Goal: Information Seeking & Learning: Learn about a topic

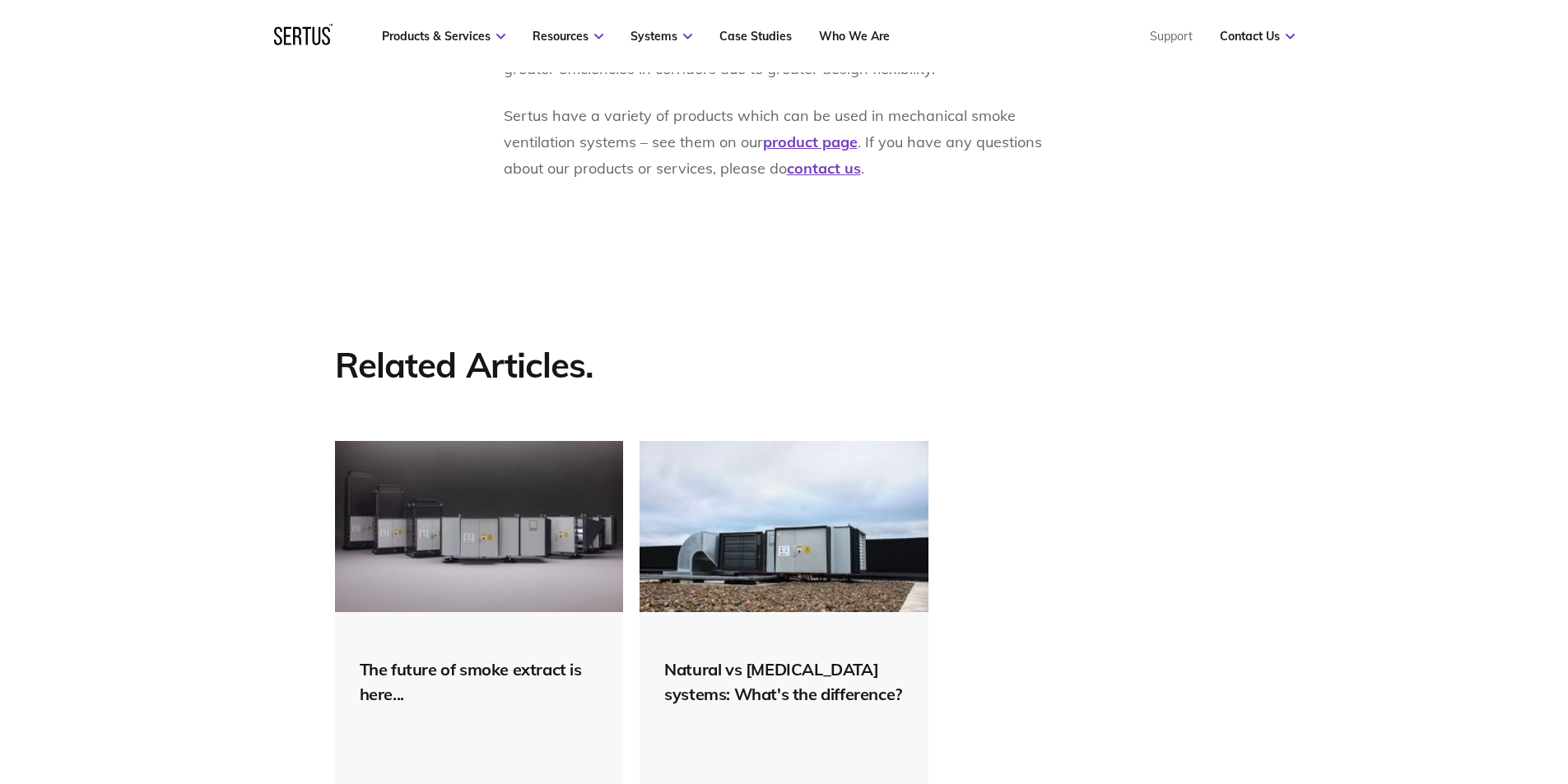
scroll to position [2551, 0]
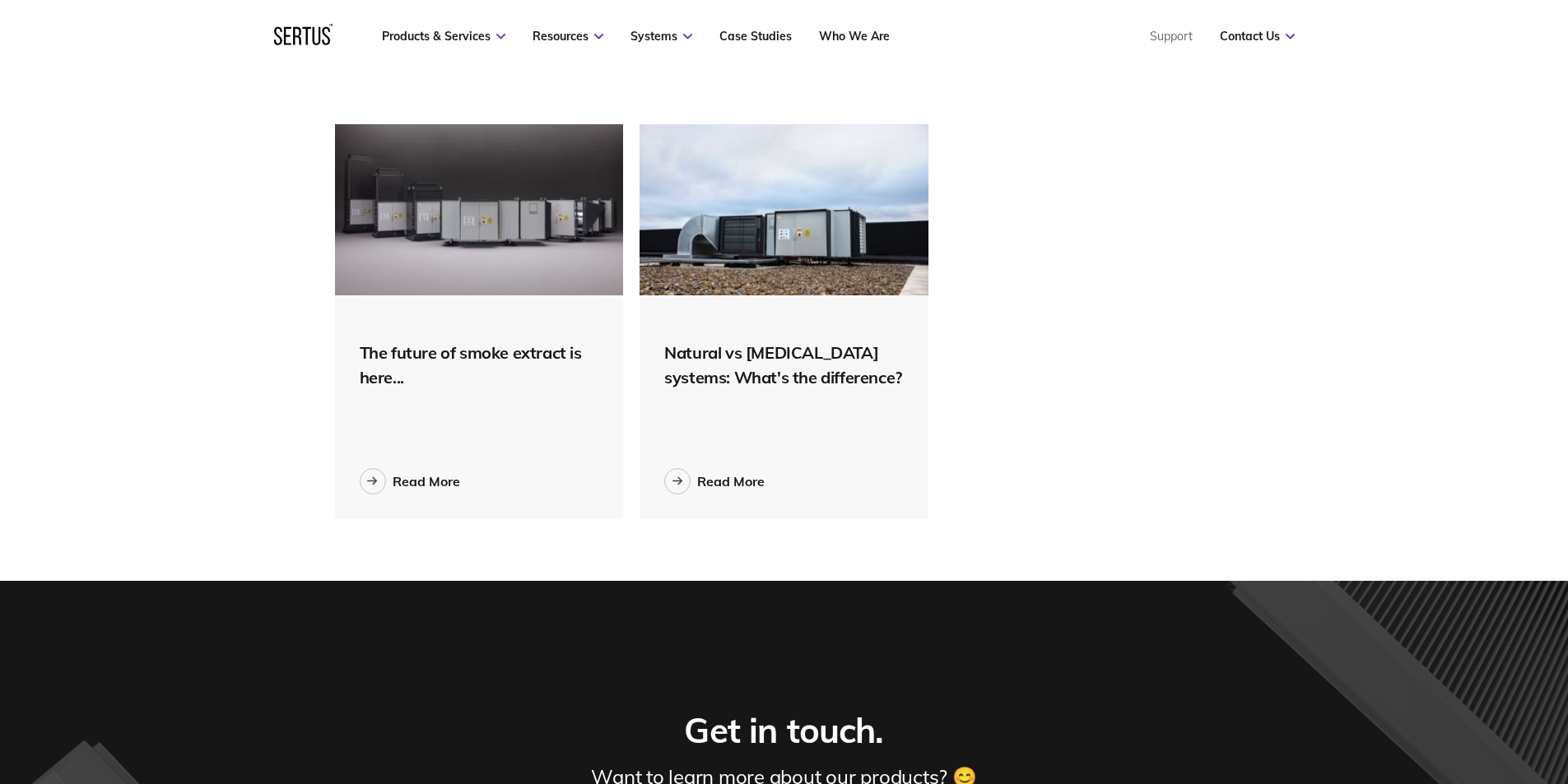
click at [715, 438] on div "Natural vs [MEDICAL_DATA] systems: What's the difference? Read More" at bounding box center [784, 407] width 289 height 224
click at [711, 473] on div "Read More" at bounding box center [731, 481] width 68 height 16
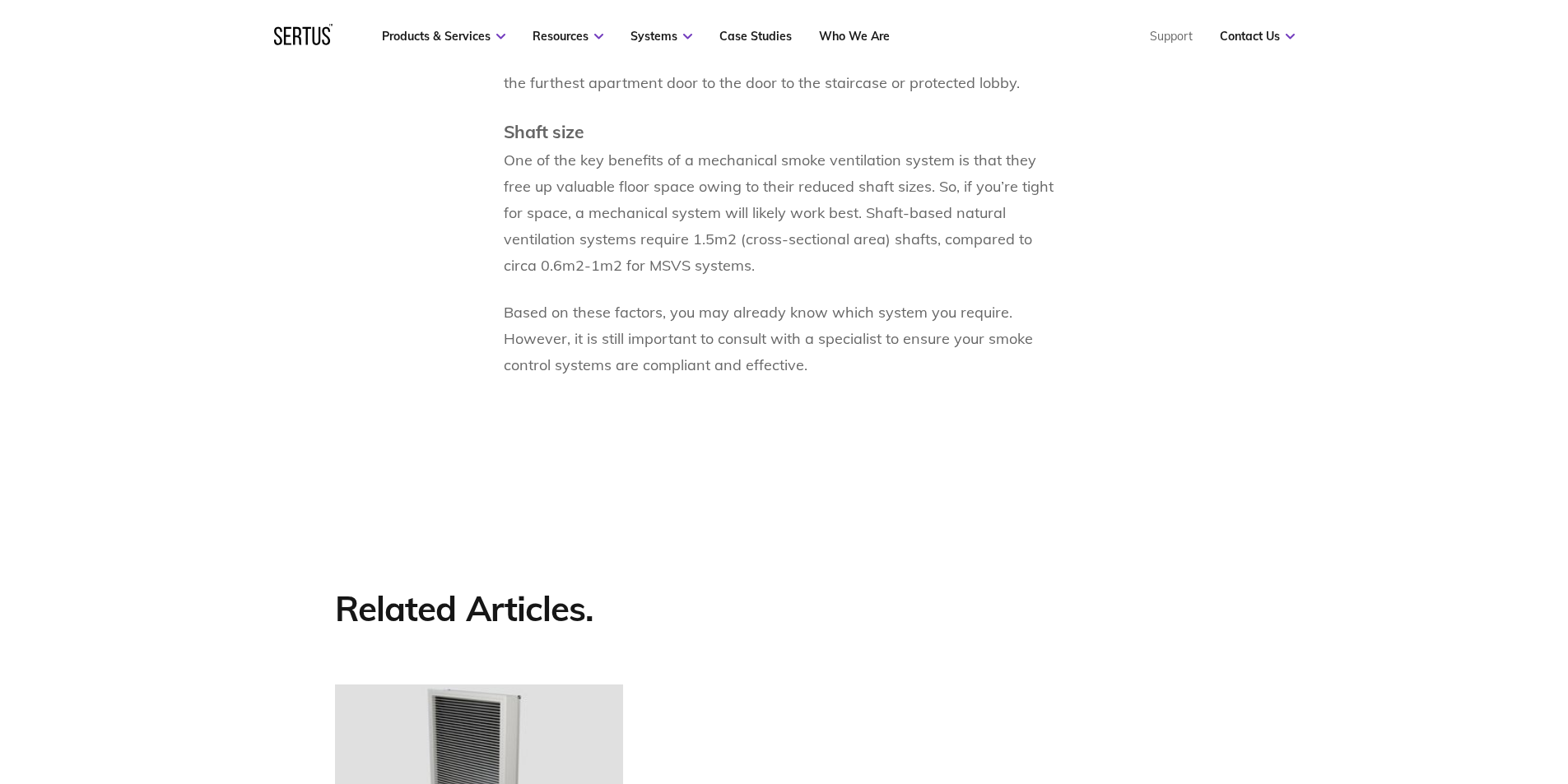
scroll to position [4196, 0]
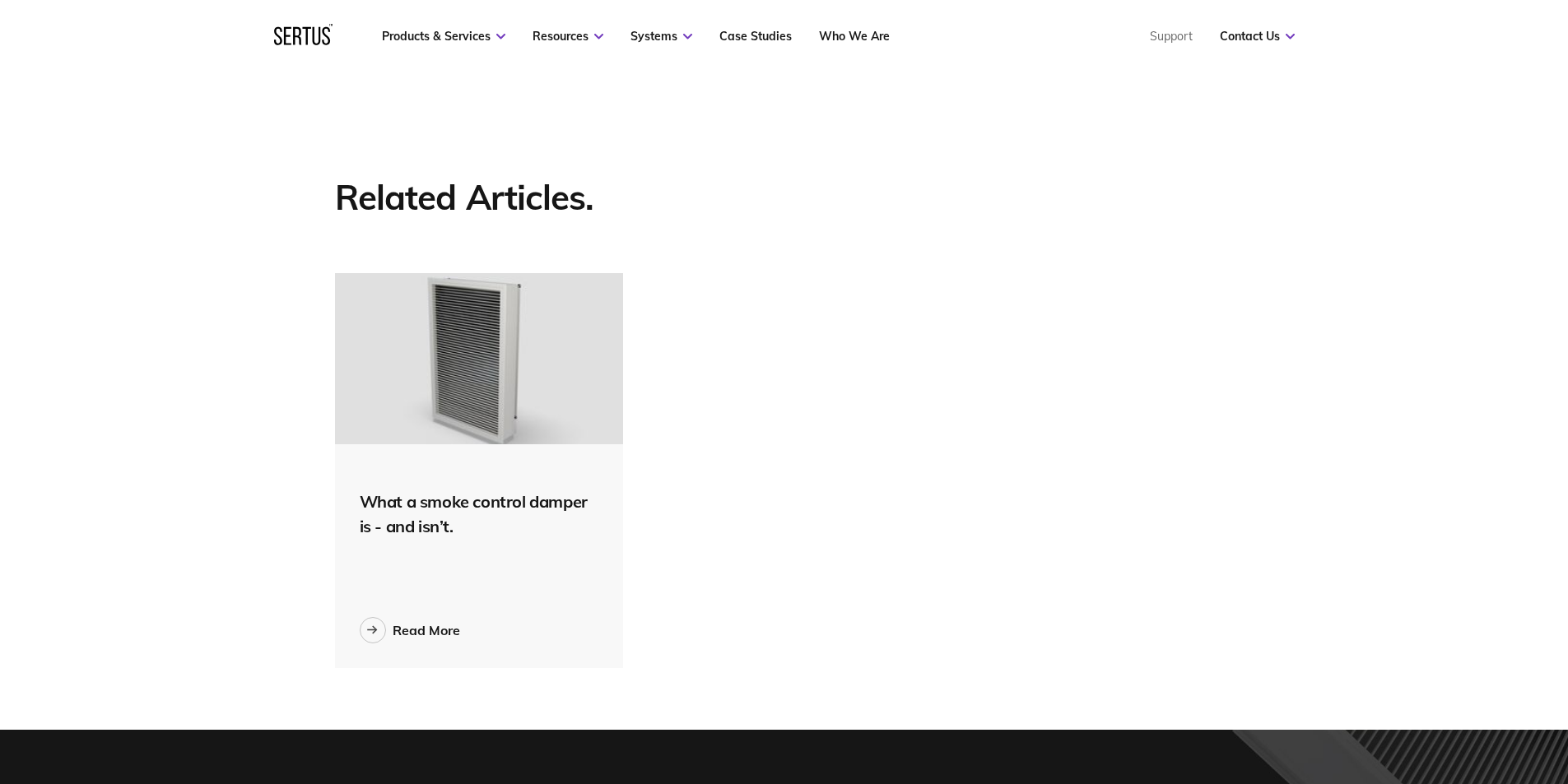
click at [425, 636] on div "What a smoke control damper is - and isn’t. Read More" at bounding box center [480, 557] width 289 height 224
click at [408, 638] on div "Read More" at bounding box center [427, 629] width 68 height 16
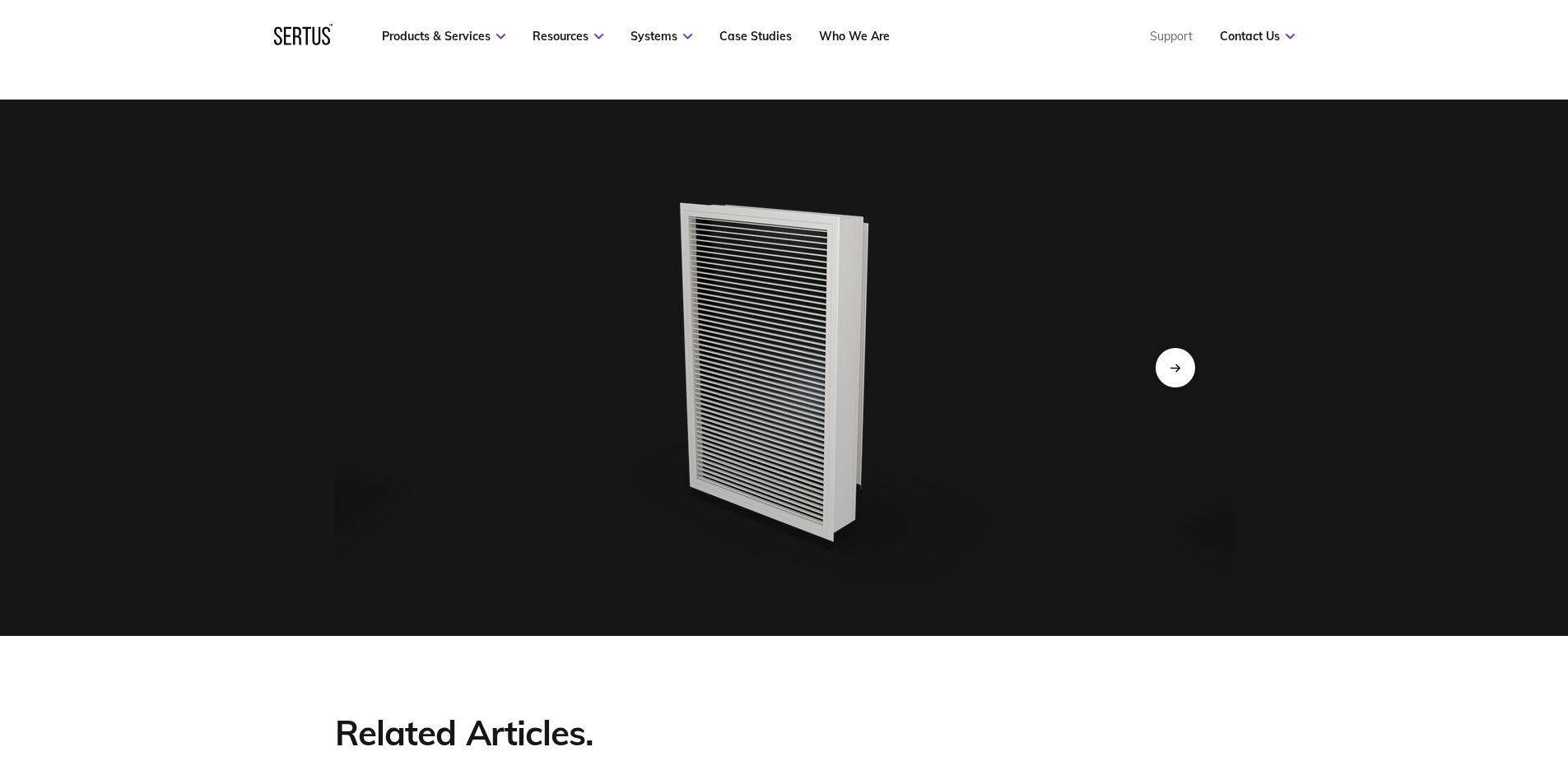
scroll to position [4114, 0]
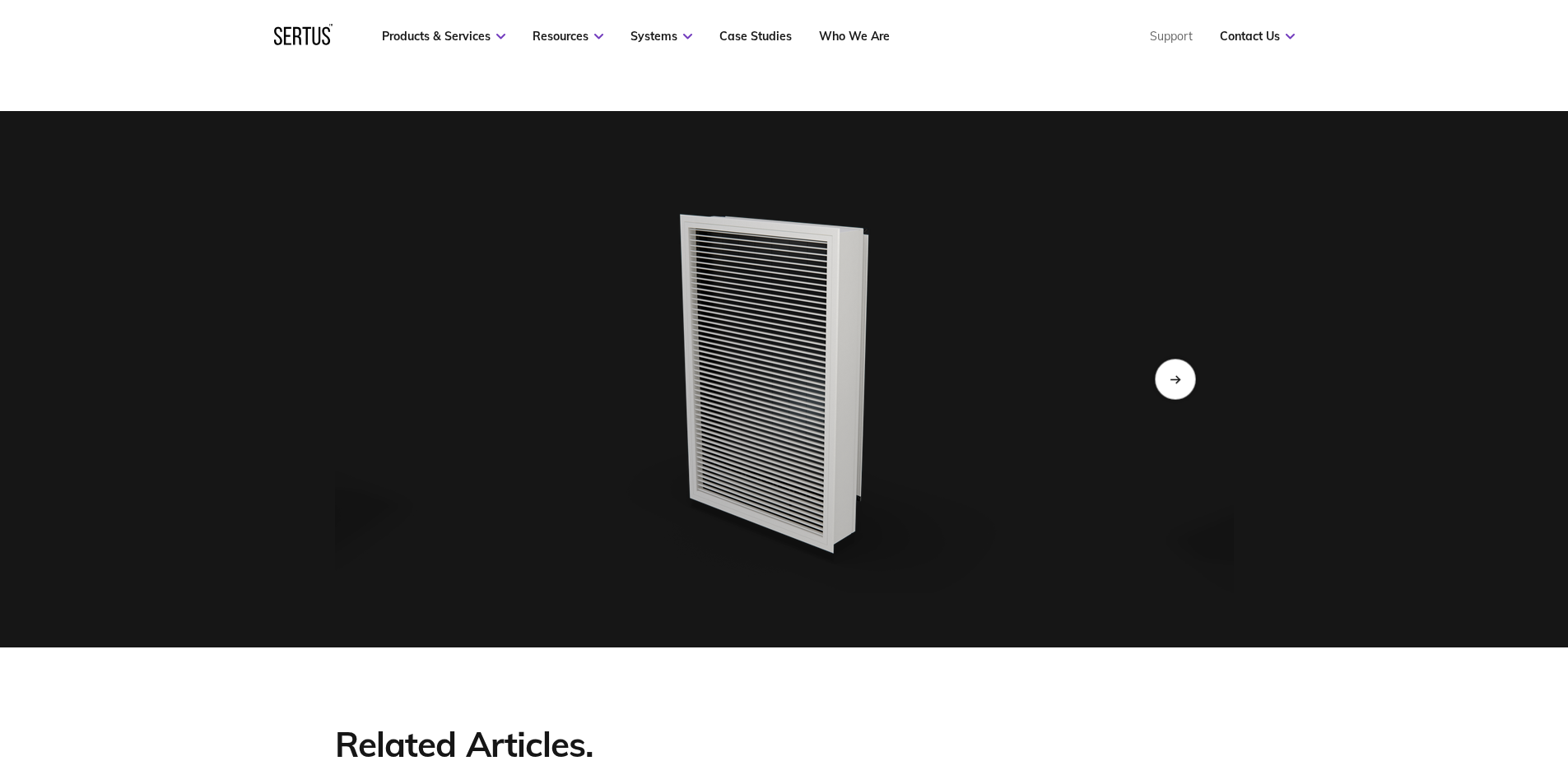
drag, startPoint x: 1160, startPoint y: 348, endPoint x: 1170, endPoint y: 345, distance: 10.4
click at [1168, 359] on div "Next slide" at bounding box center [1175, 379] width 40 height 40
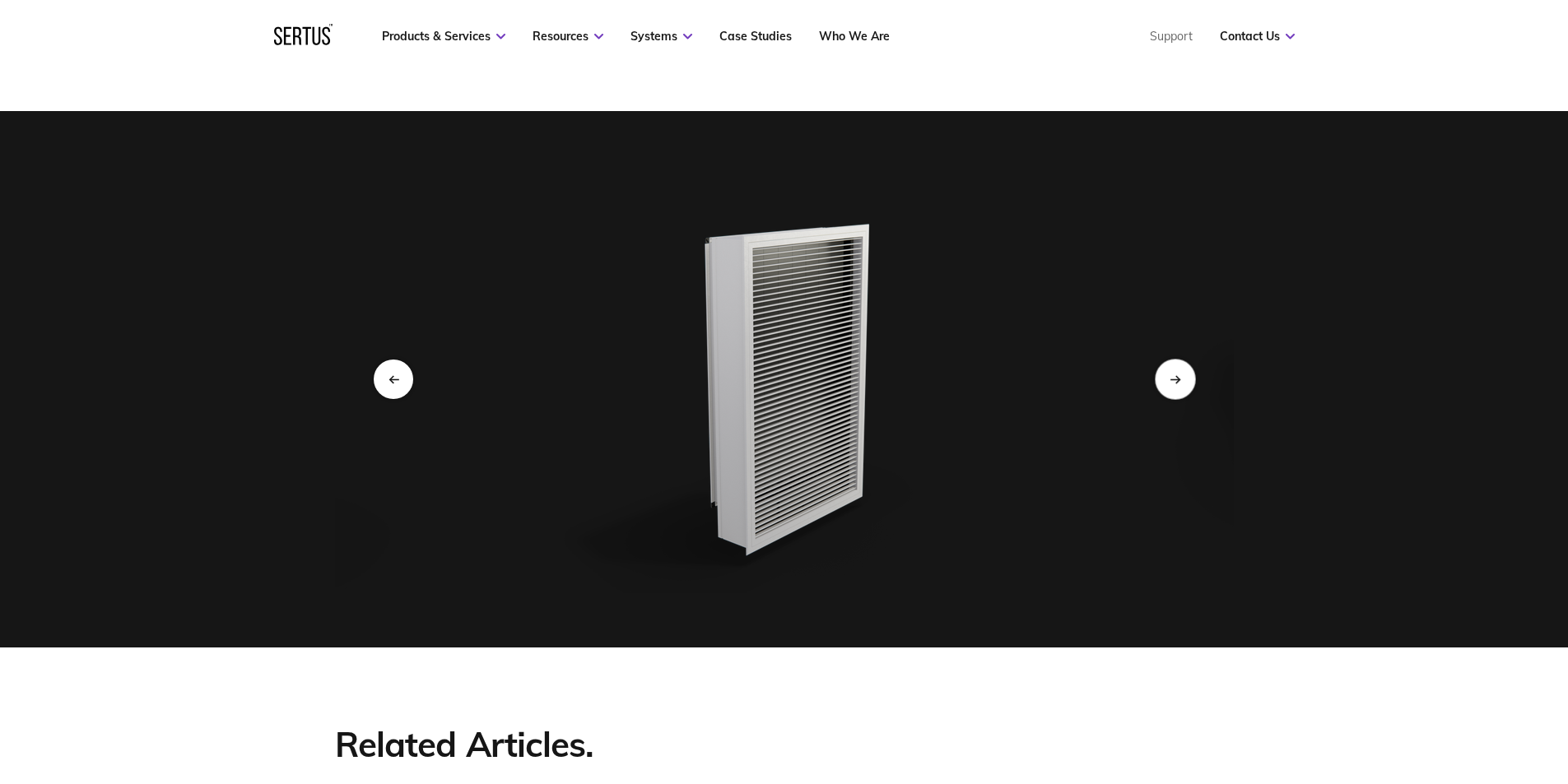
click at [1172, 359] on div "Next slide" at bounding box center [1175, 379] width 40 height 40
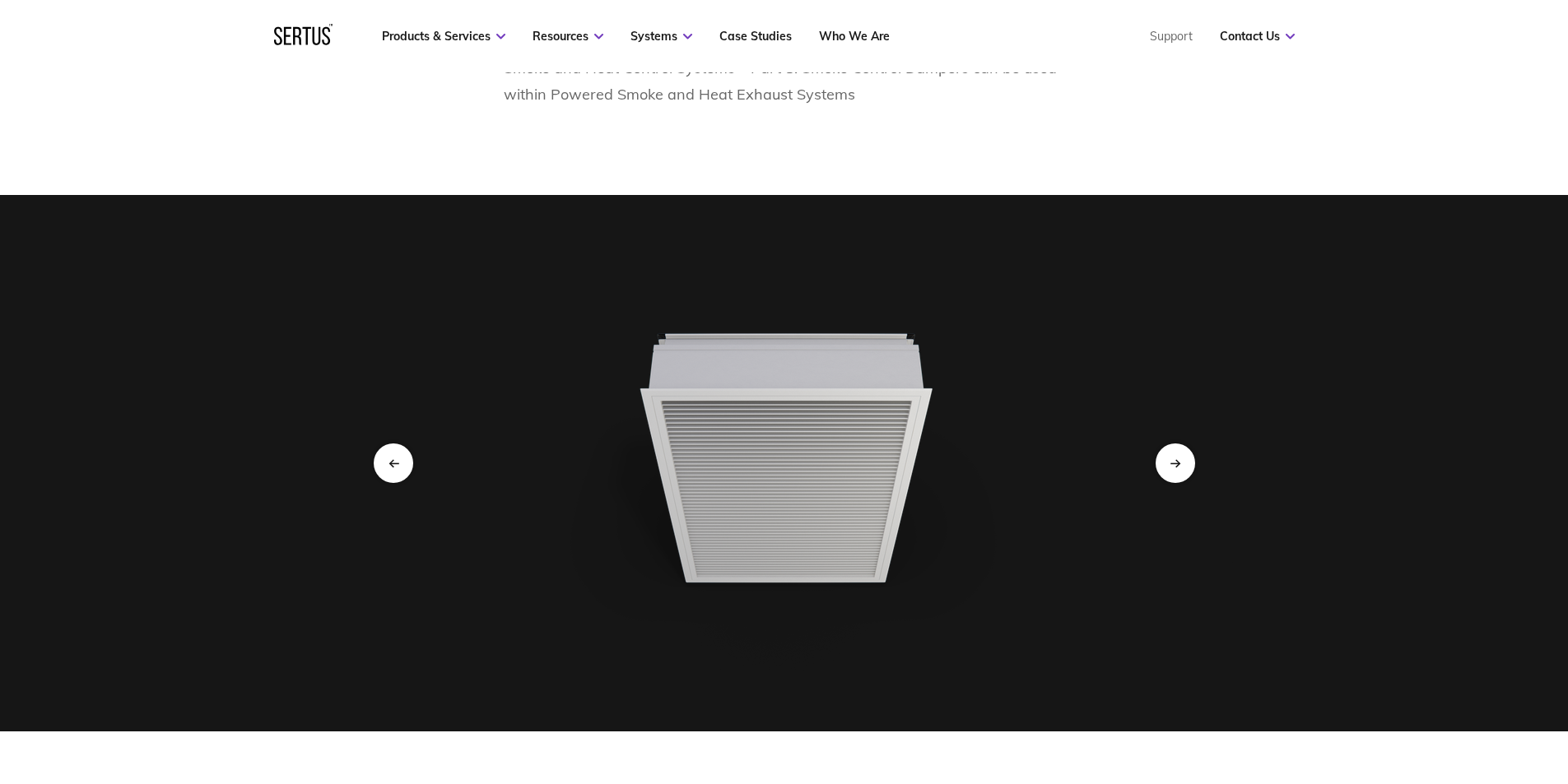
scroll to position [4032, 0]
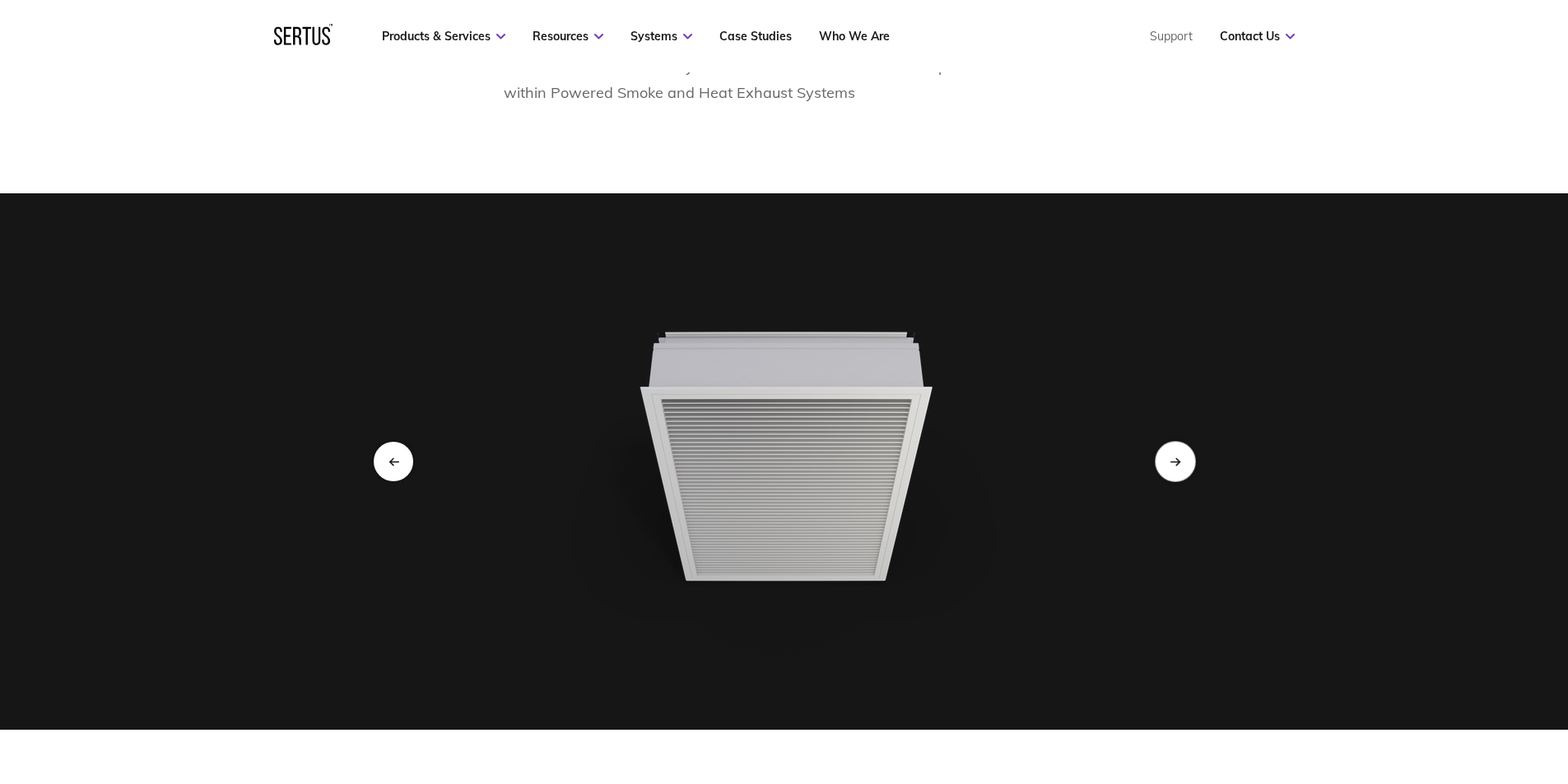
drag, startPoint x: 1154, startPoint y: 429, endPoint x: 1167, endPoint y: 436, distance: 14.8
click at [1157, 429] on div at bounding box center [784, 461] width 899 height 428
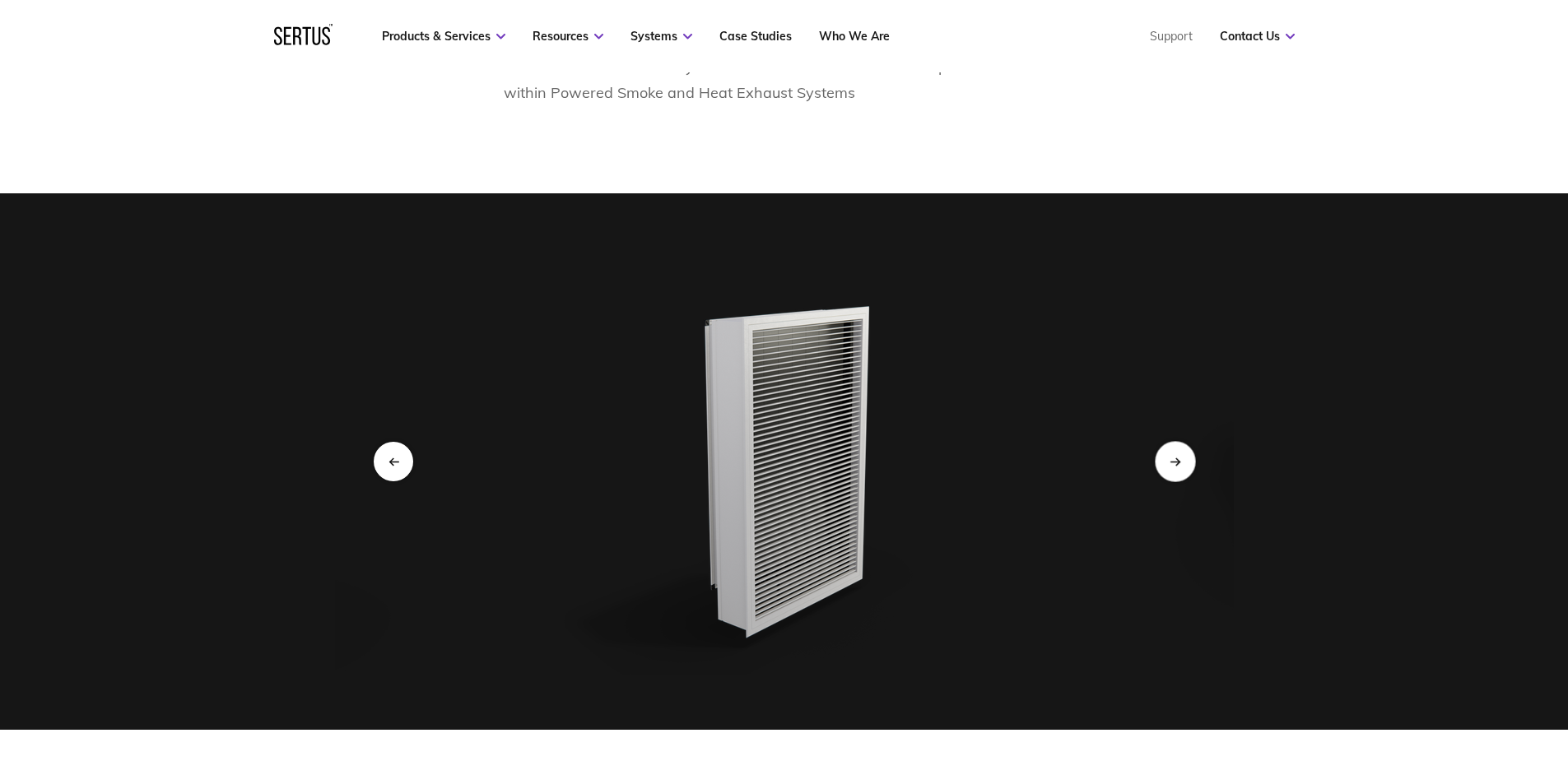
click at [1167, 441] on div "Next slide" at bounding box center [1175, 461] width 40 height 40
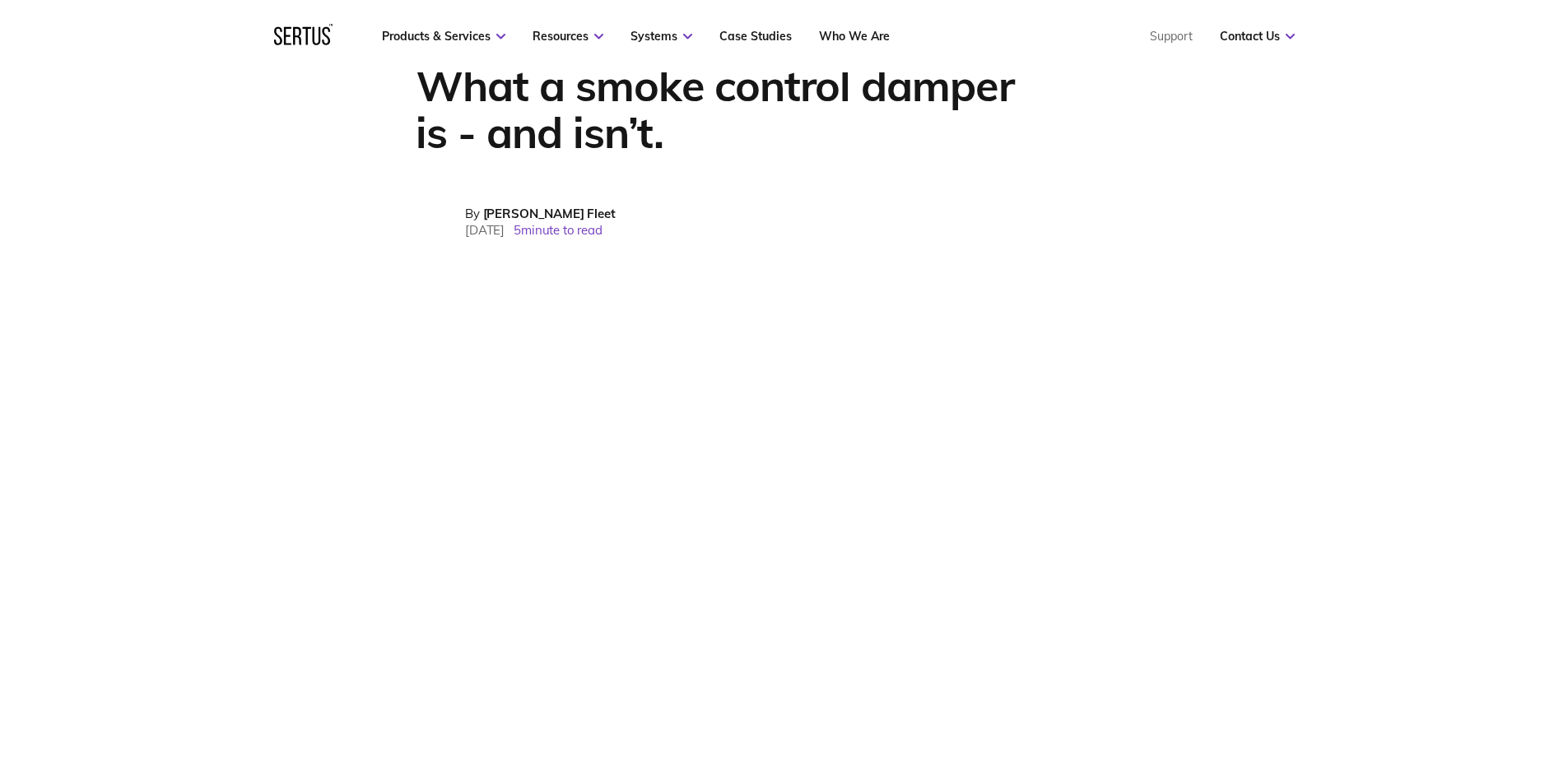
scroll to position [0, 0]
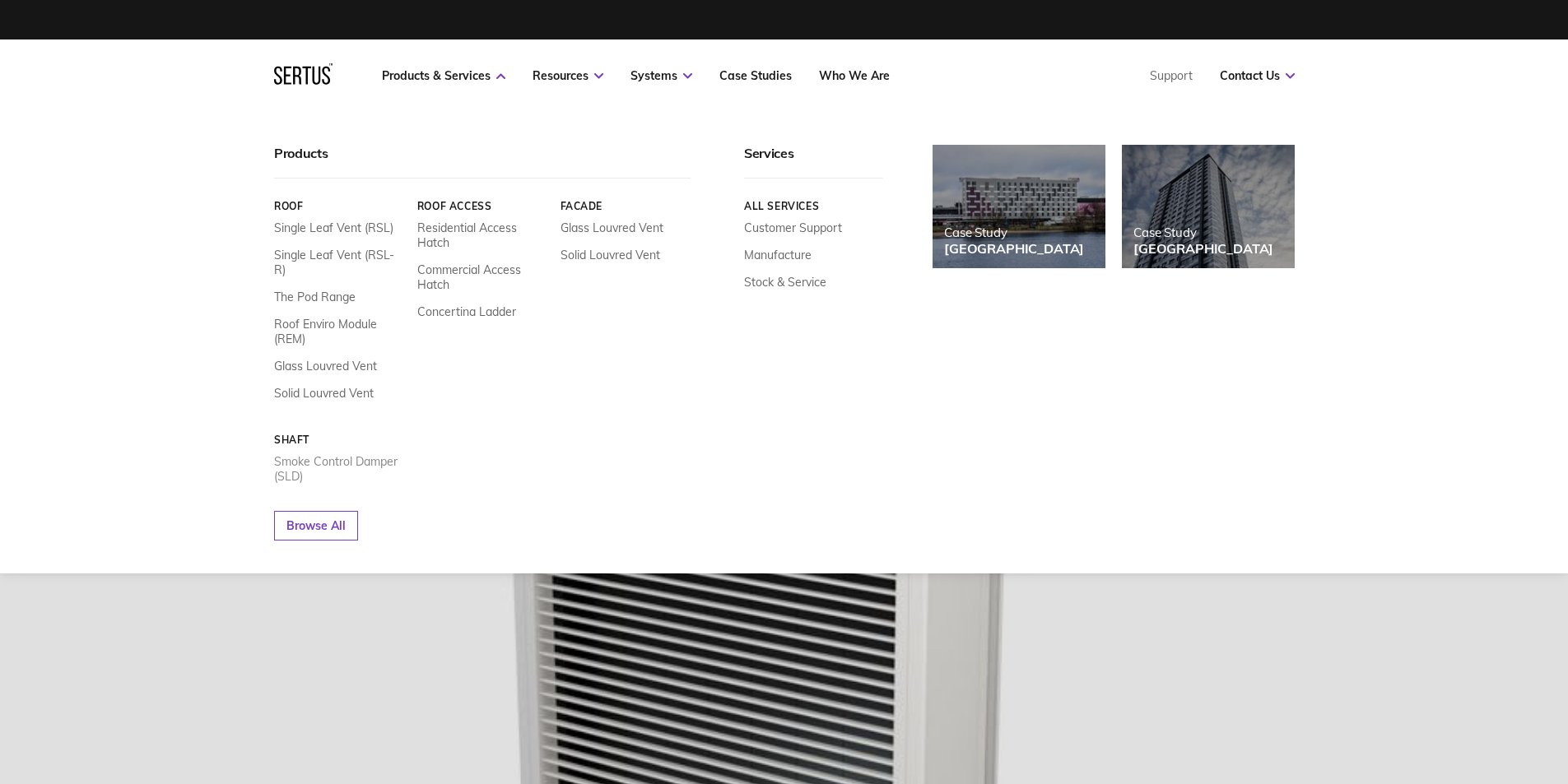
click at [311, 454] on link "Smoke Control Damper (SLD)" at bounding box center [340, 469] width 131 height 30
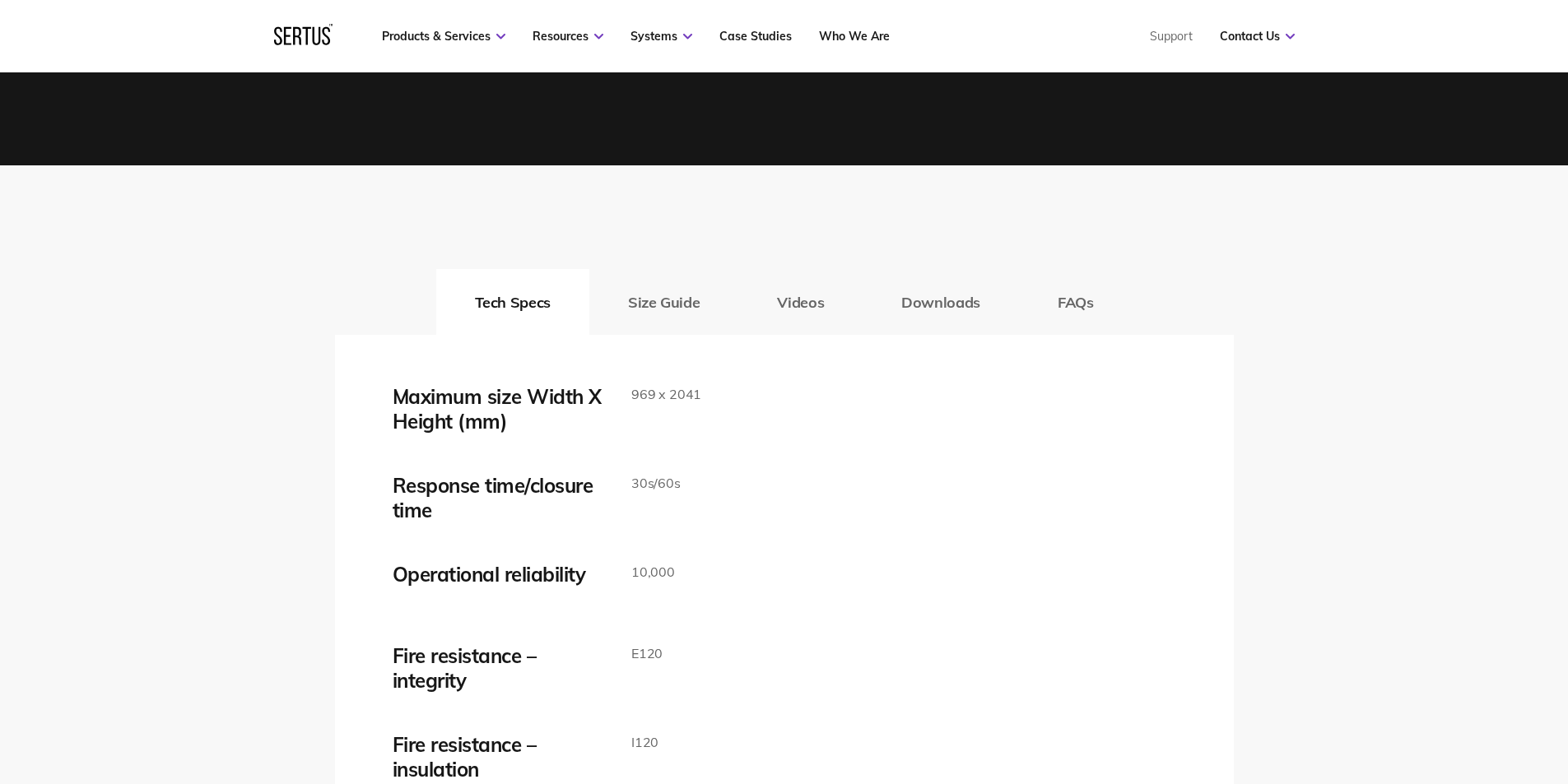
scroll to position [2551, 0]
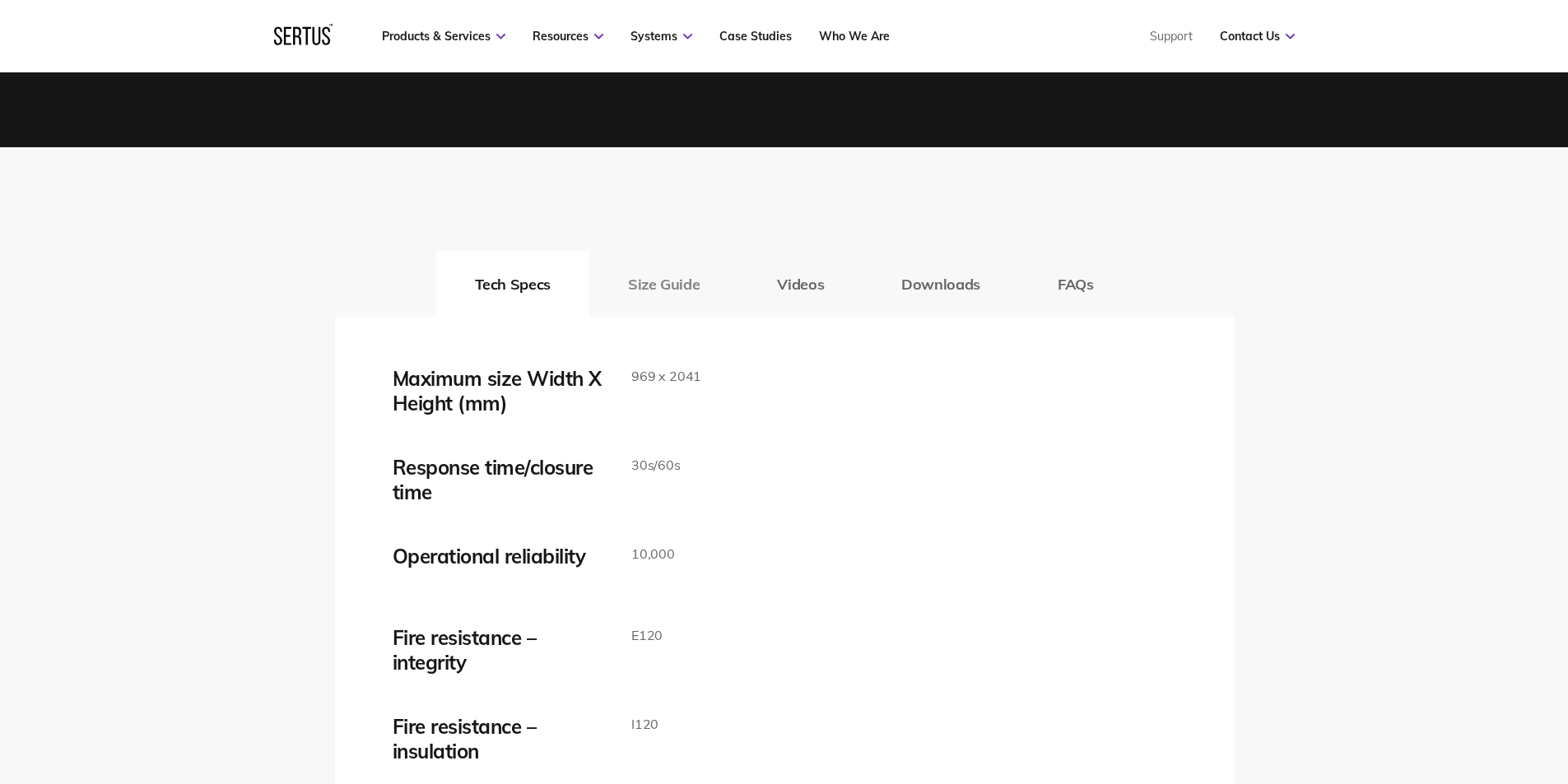
click at [665, 297] on button "Size Guide" at bounding box center [665, 284] width 149 height 66
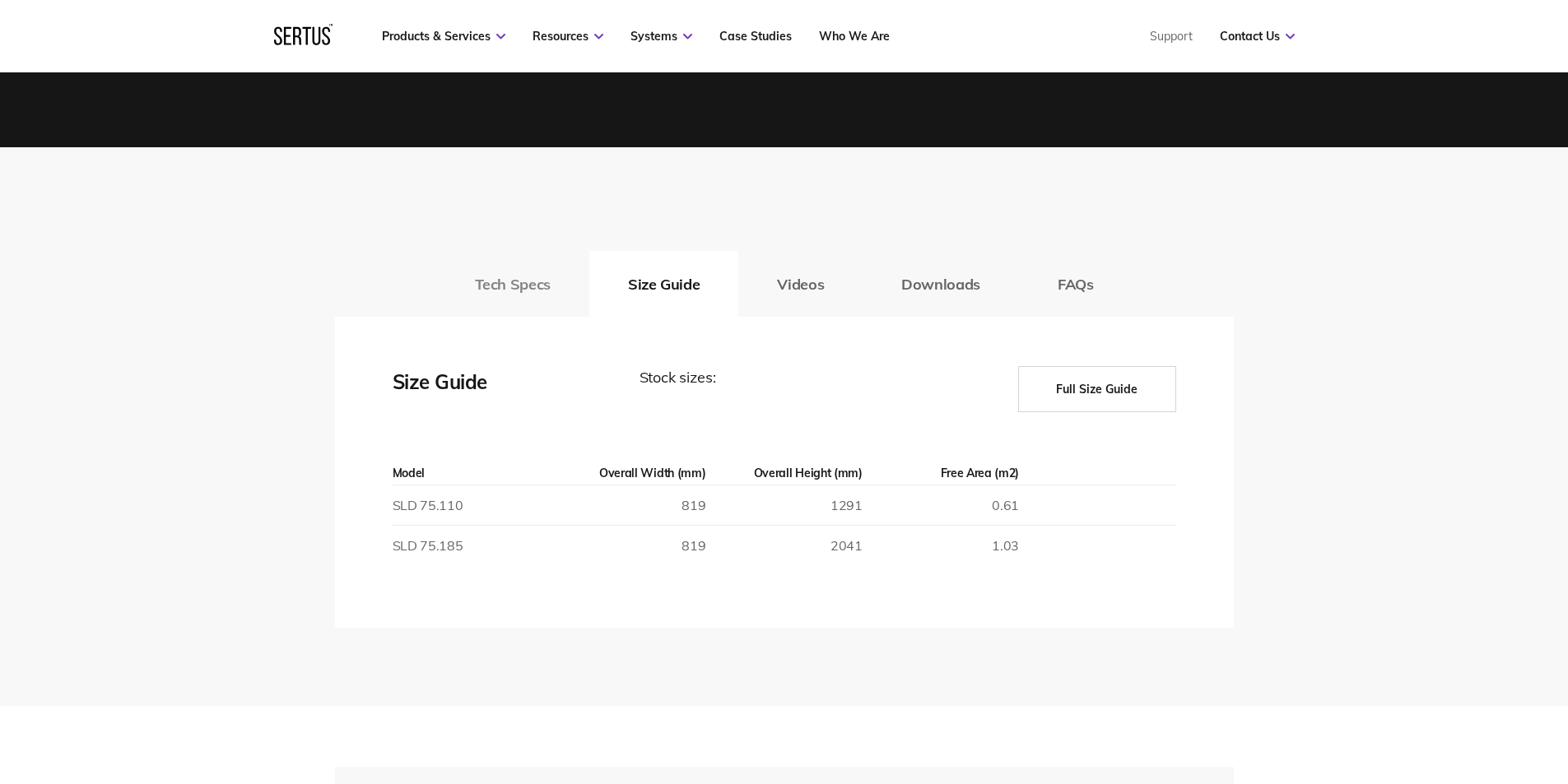
click at [524, 291] on button "Tech Specs" at bounding box center [513, 284] width 153 height 66
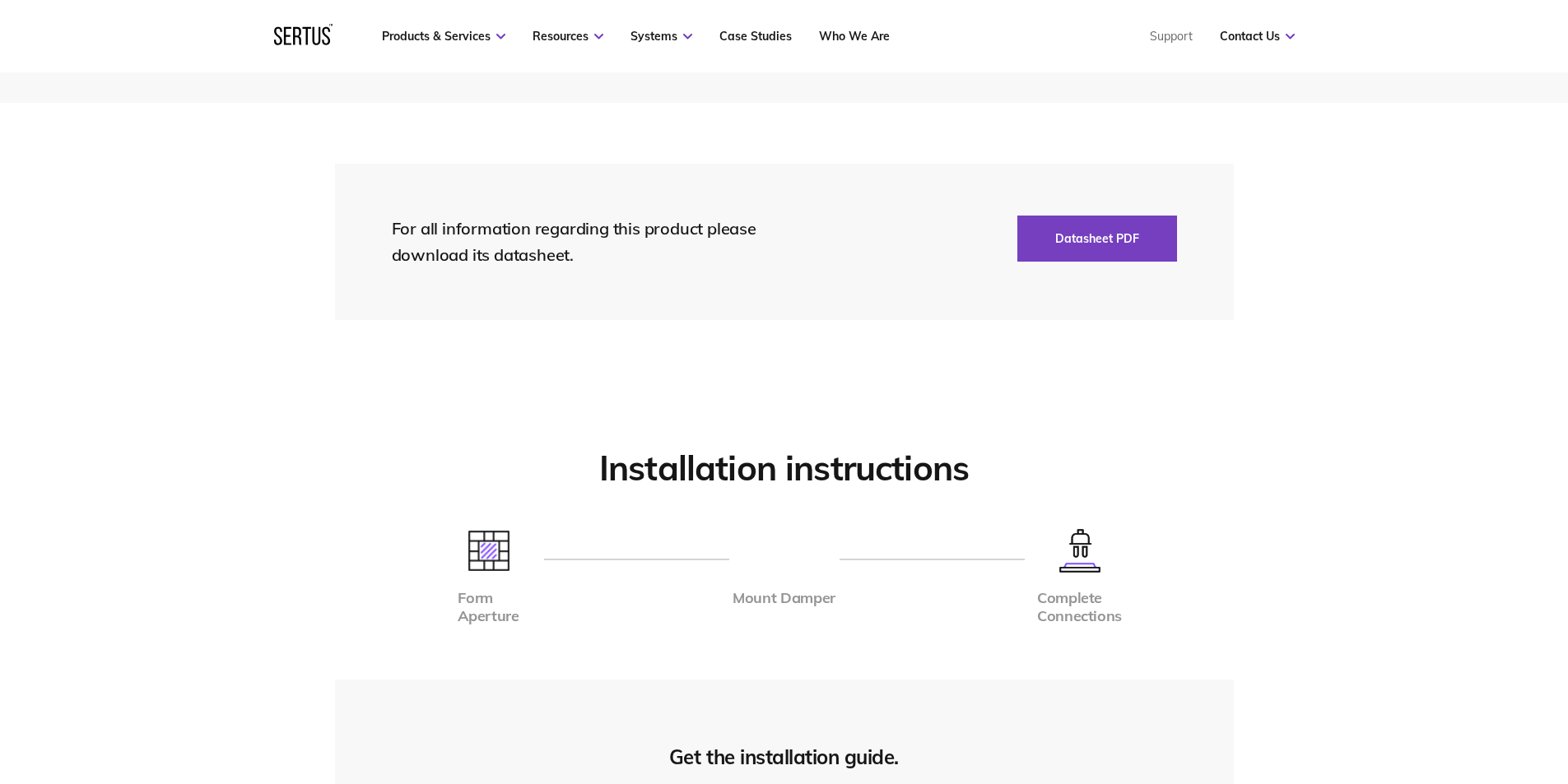
scroll to position [3538, 0]
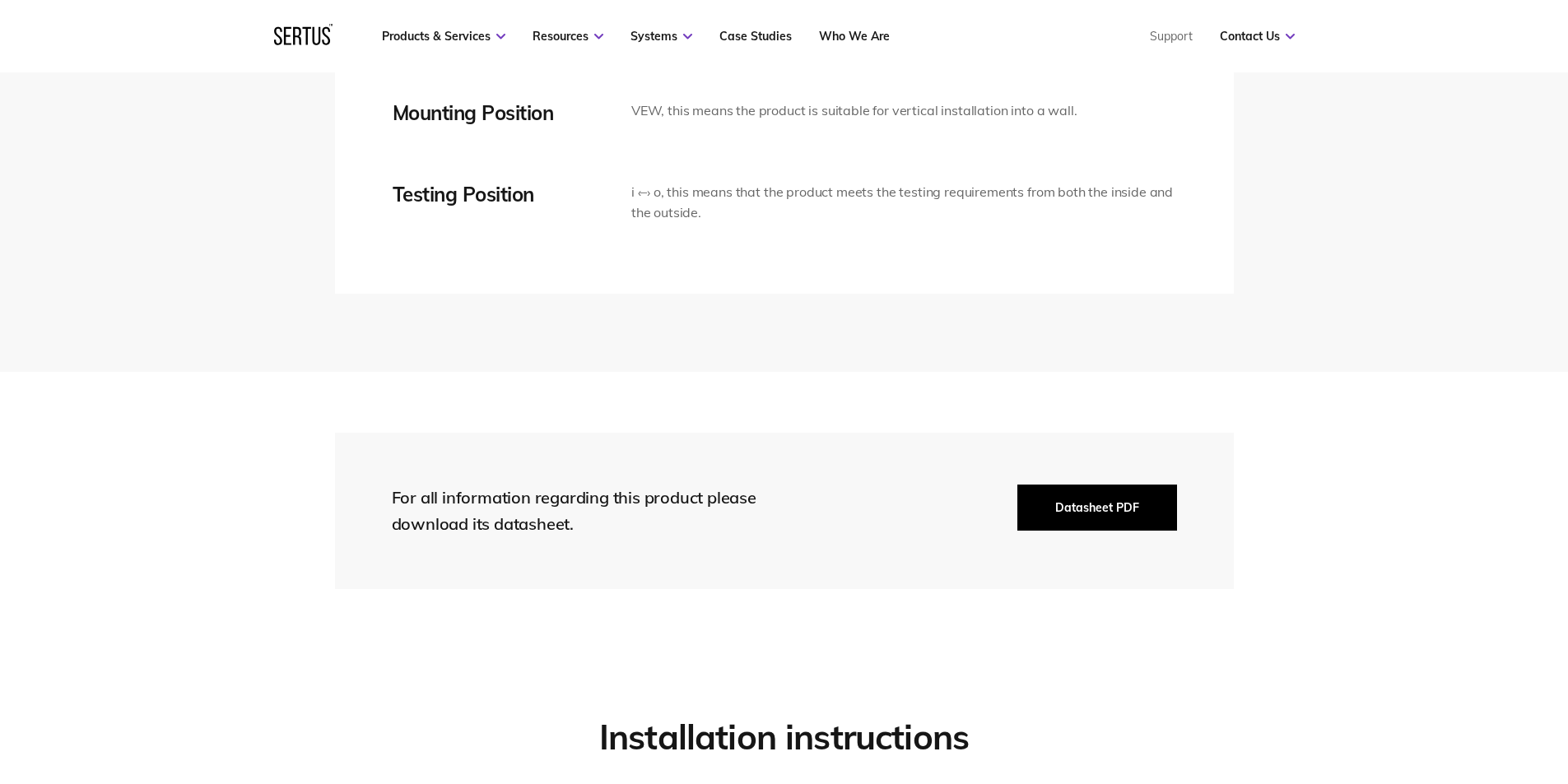
click at [1080, 509] on button "Datasheet PDF" at bounding box center [1097, 507] width 160 height 46
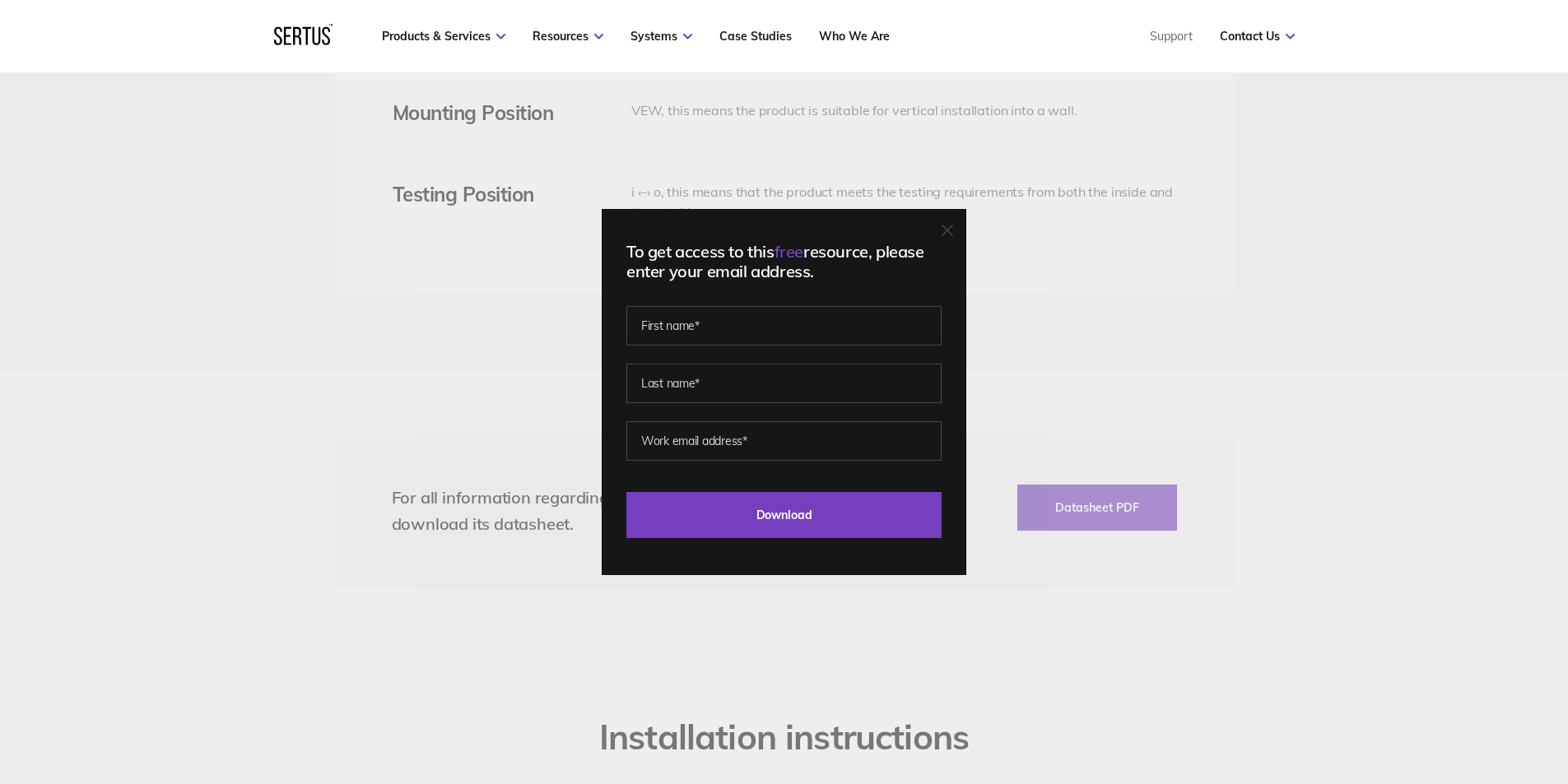
drag, startPoint x: 954, startPoint y: 234, endPoint x: 863, endPoint y: 257, distance: 93.9
click at [953, 234] on icon at bounding box center [947, 230] width 11 height 11
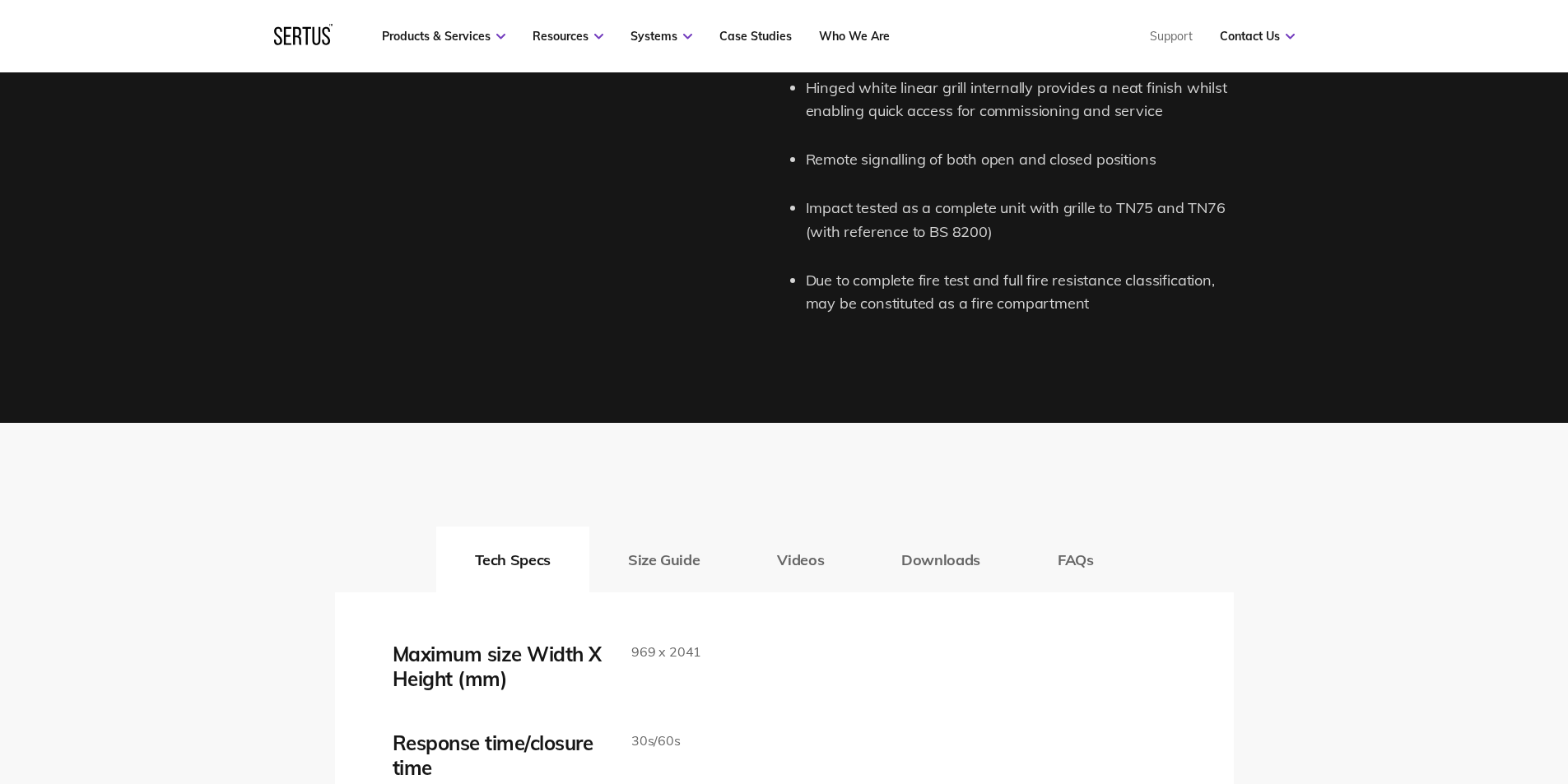
scroll to position [2468, 0]
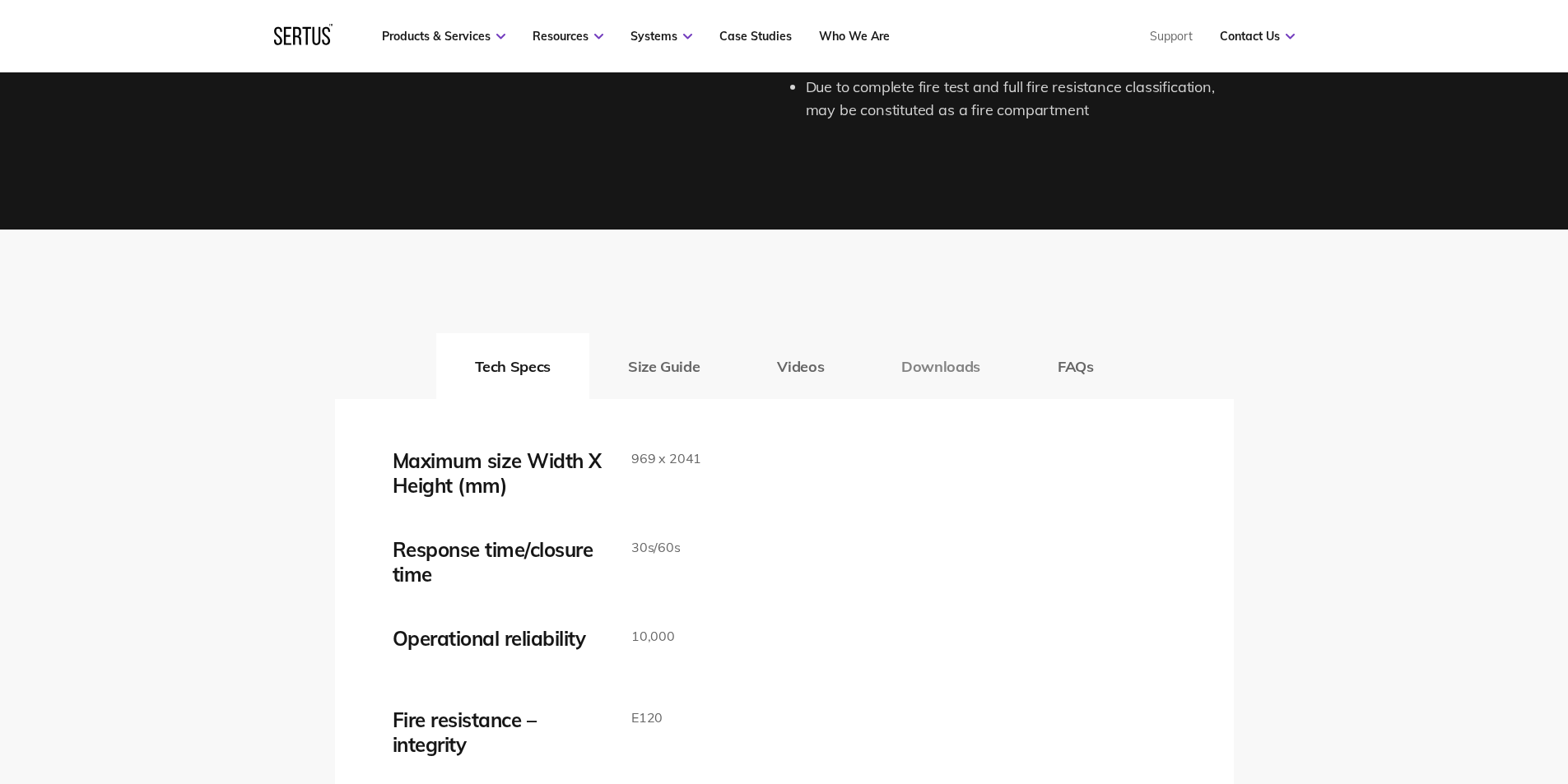
click at [942, 372] on button "Downloads" at bounding box center [941, 366] width 156 height 66
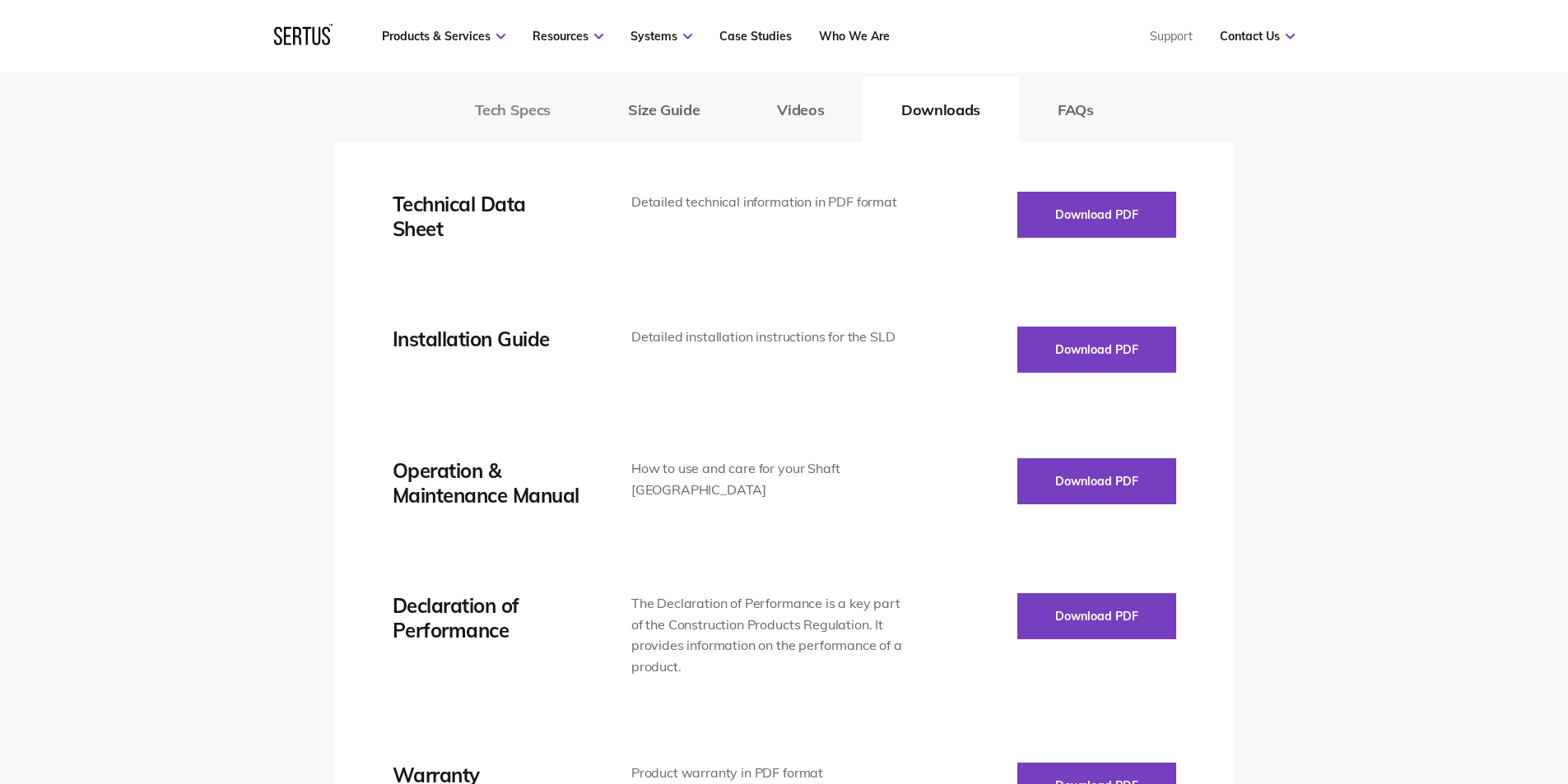
scroll to position [2715, 0]
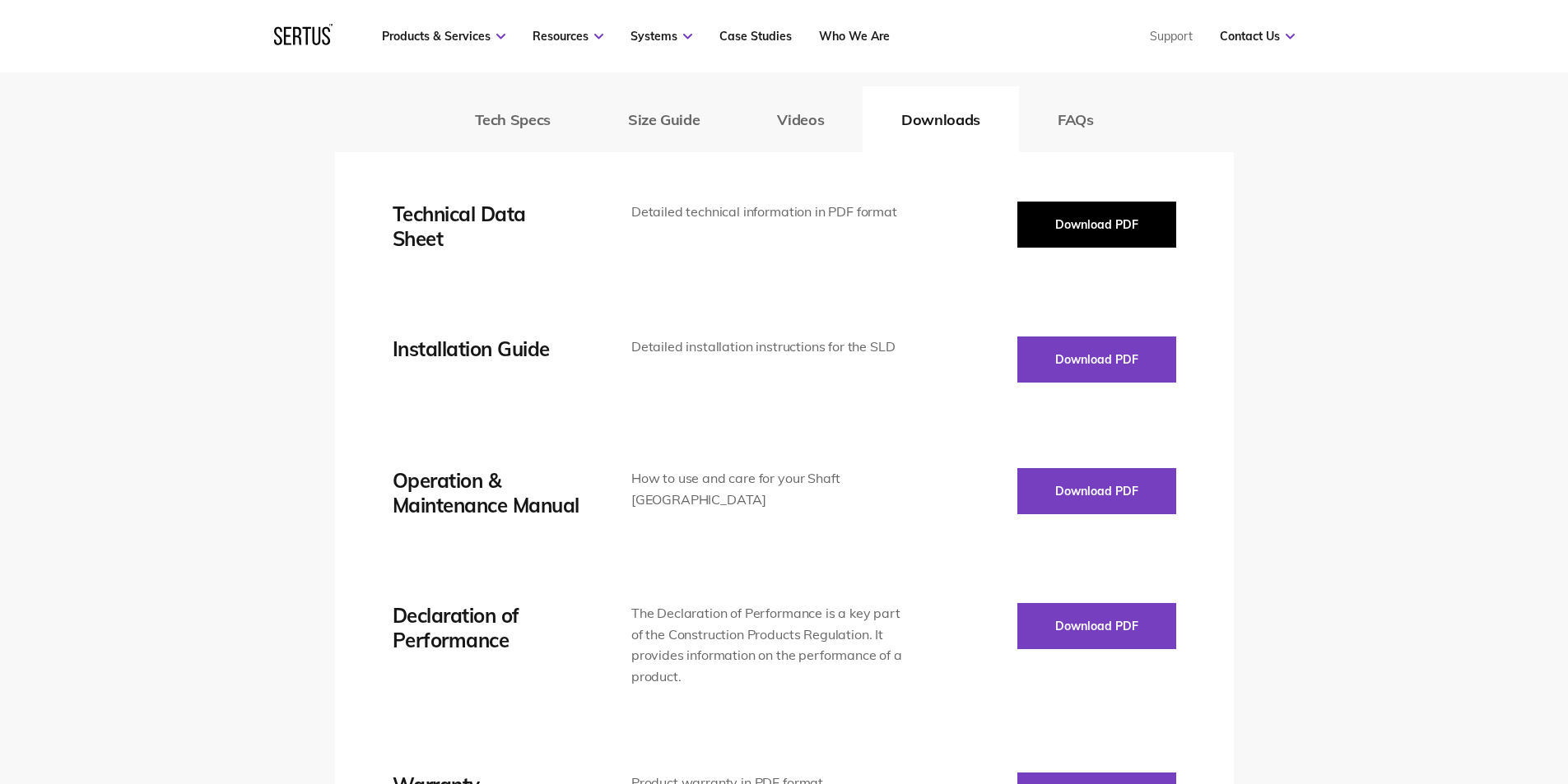
click at [1068, 228] on button "Download PDF" at bounding box center [1096, 224] width 159 height 46
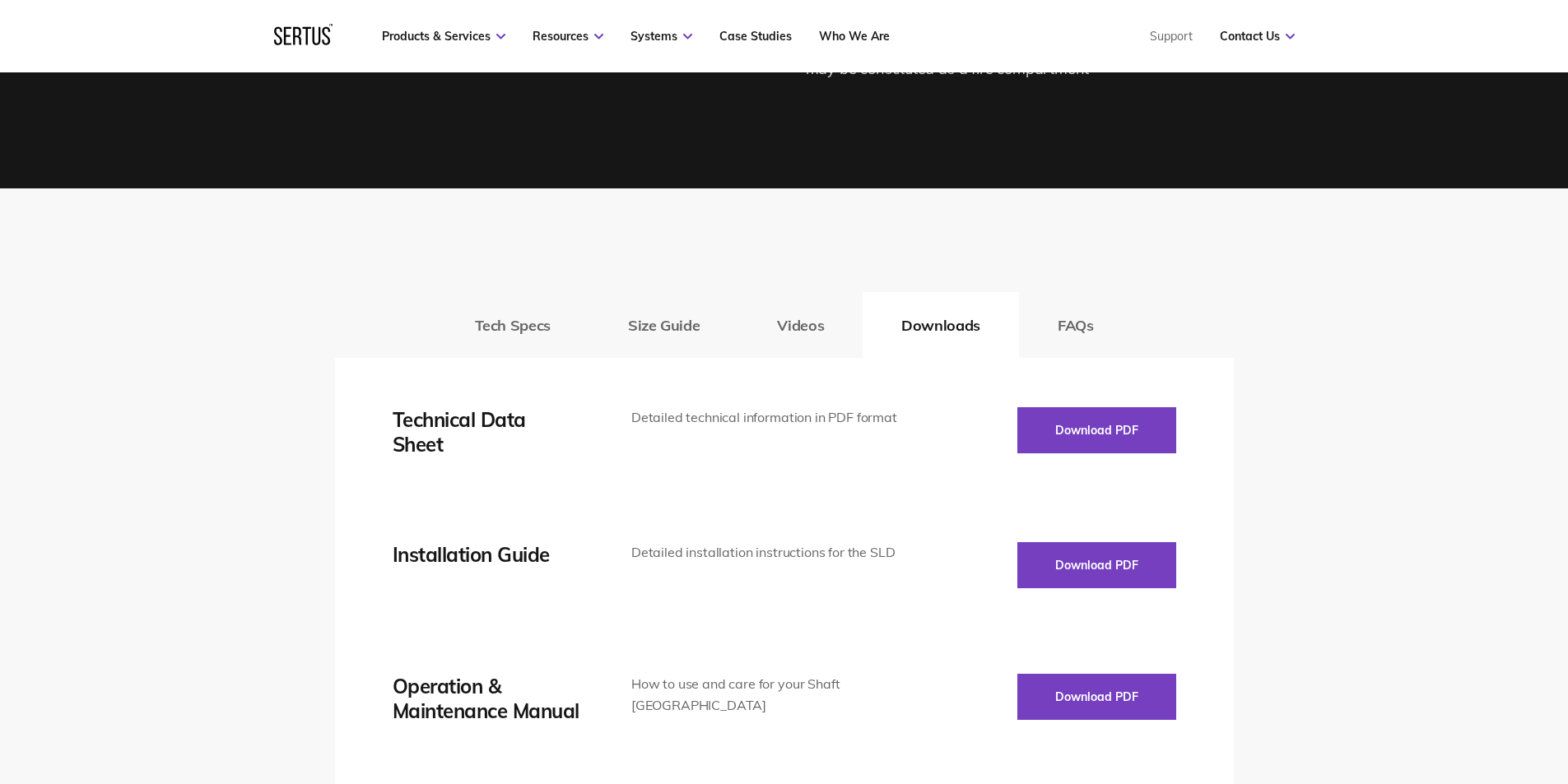
scroll to position [2386, 0]
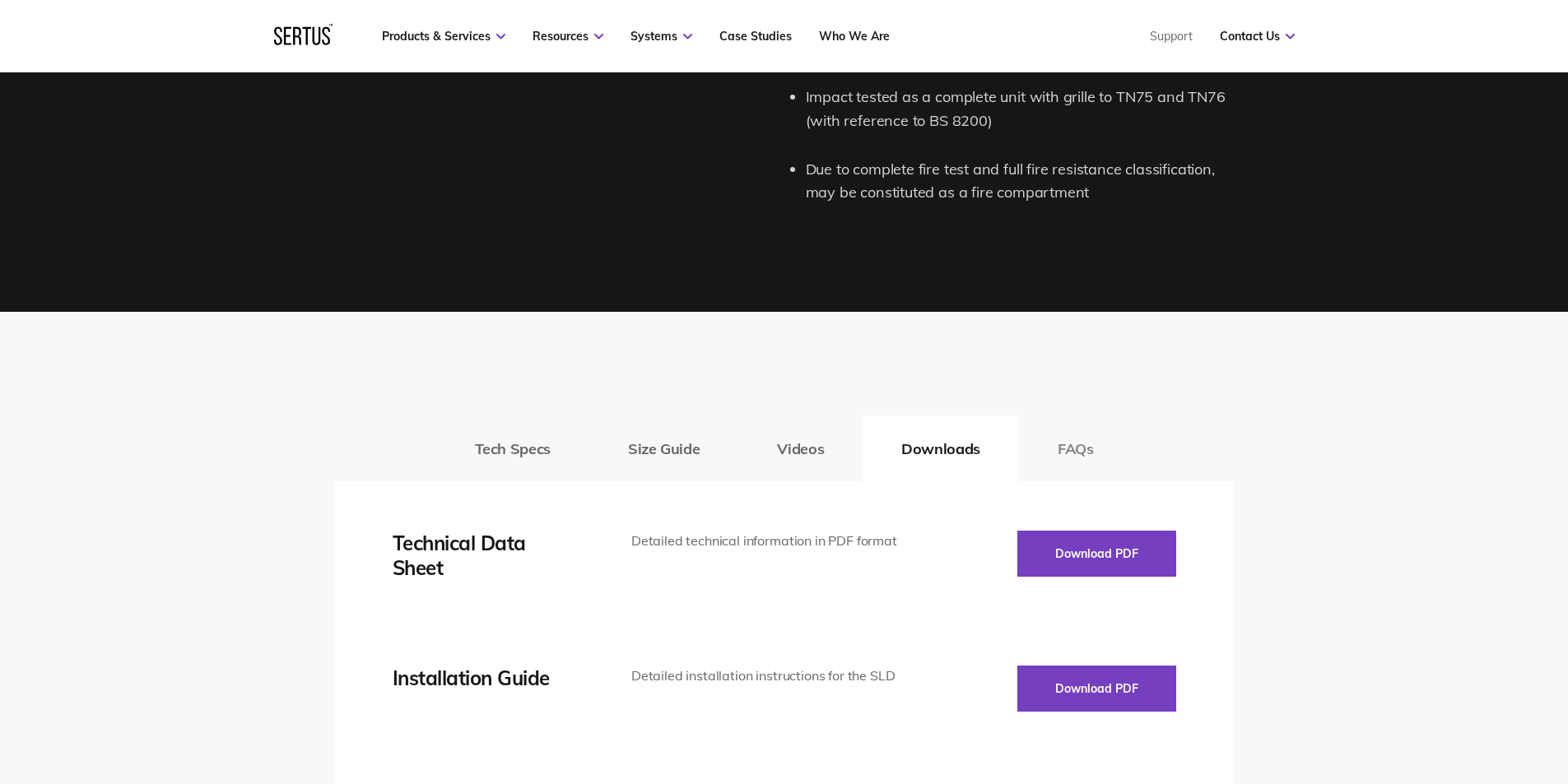
click at [1063, 458] on button "FAQs" at bounding box center [1075, 449] width 114 height 66
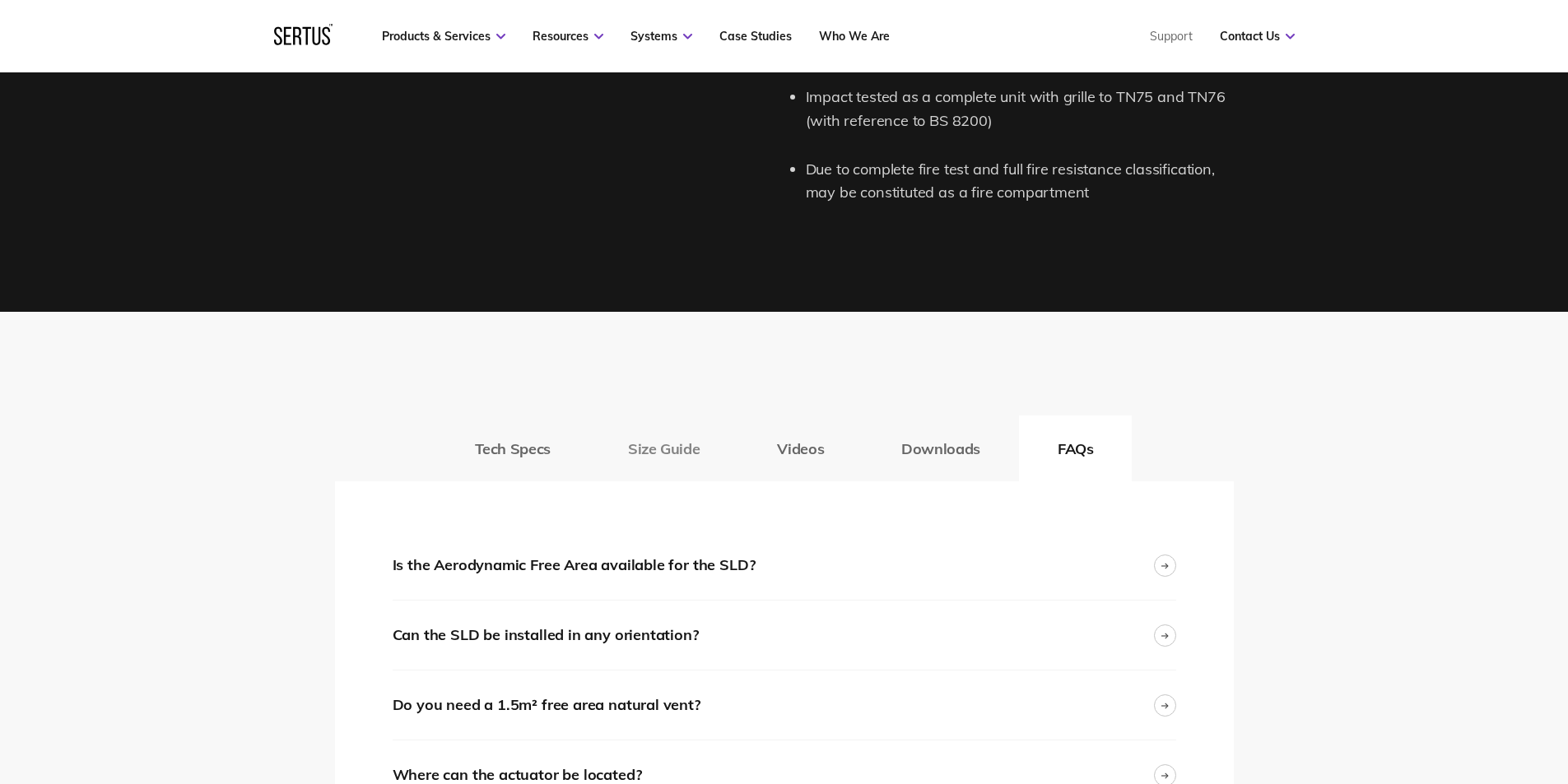
scroll to position [2715, 0]
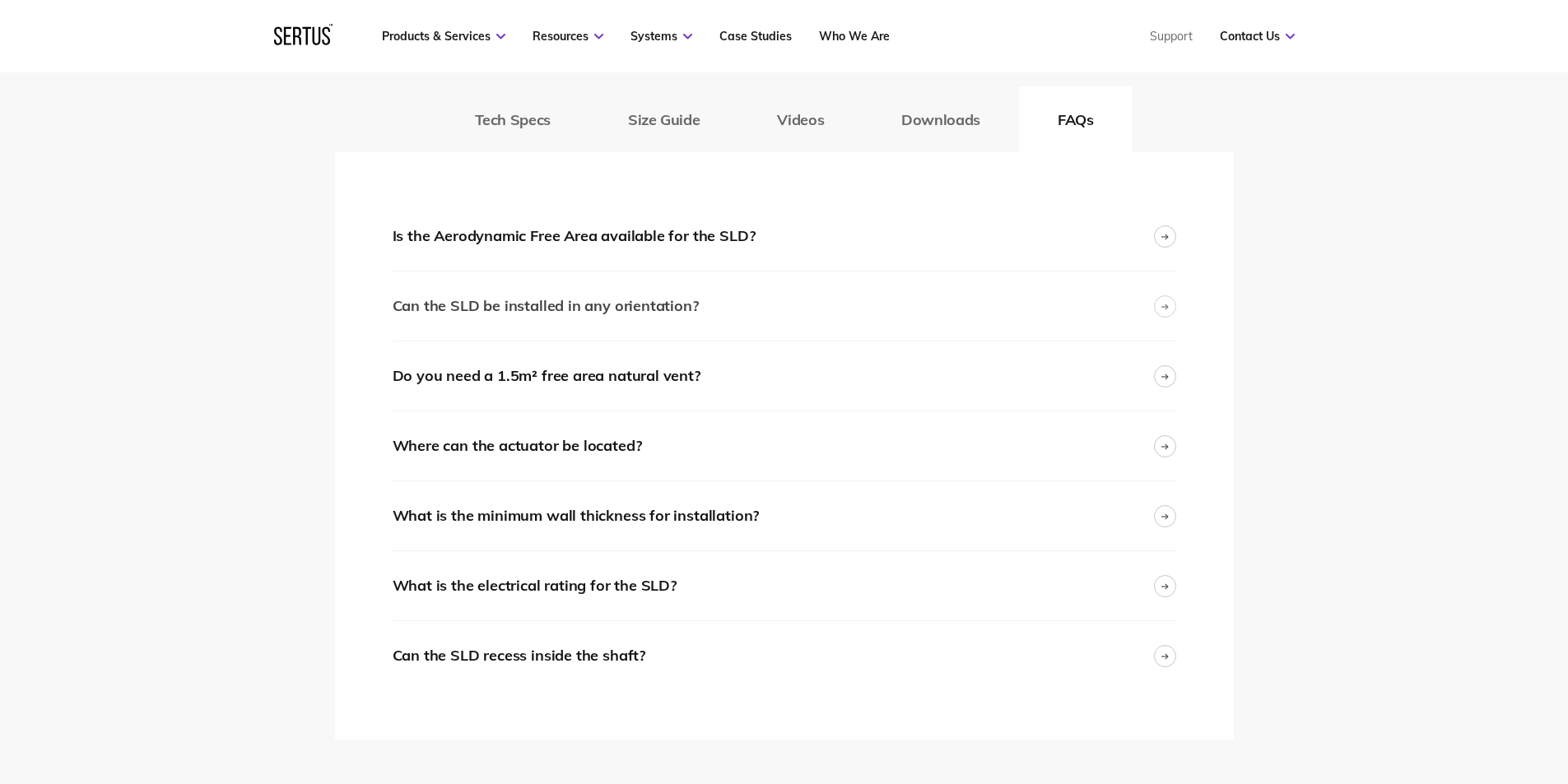
click at [702, 327] on div "Can the SLD be installed in any orientation?" at bounding box center [784, 306] width 784 height 69
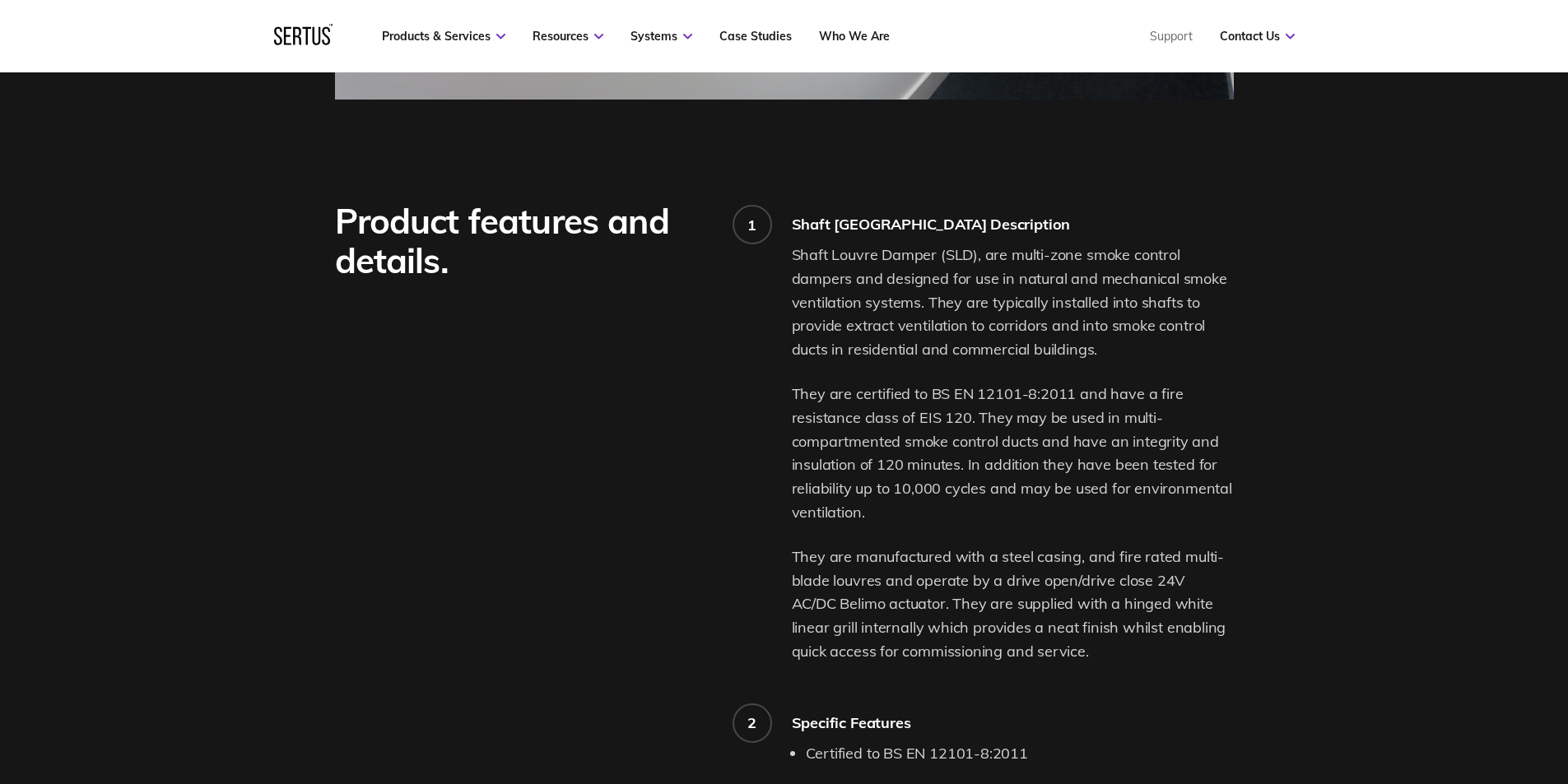
scroll to position [987, 0]
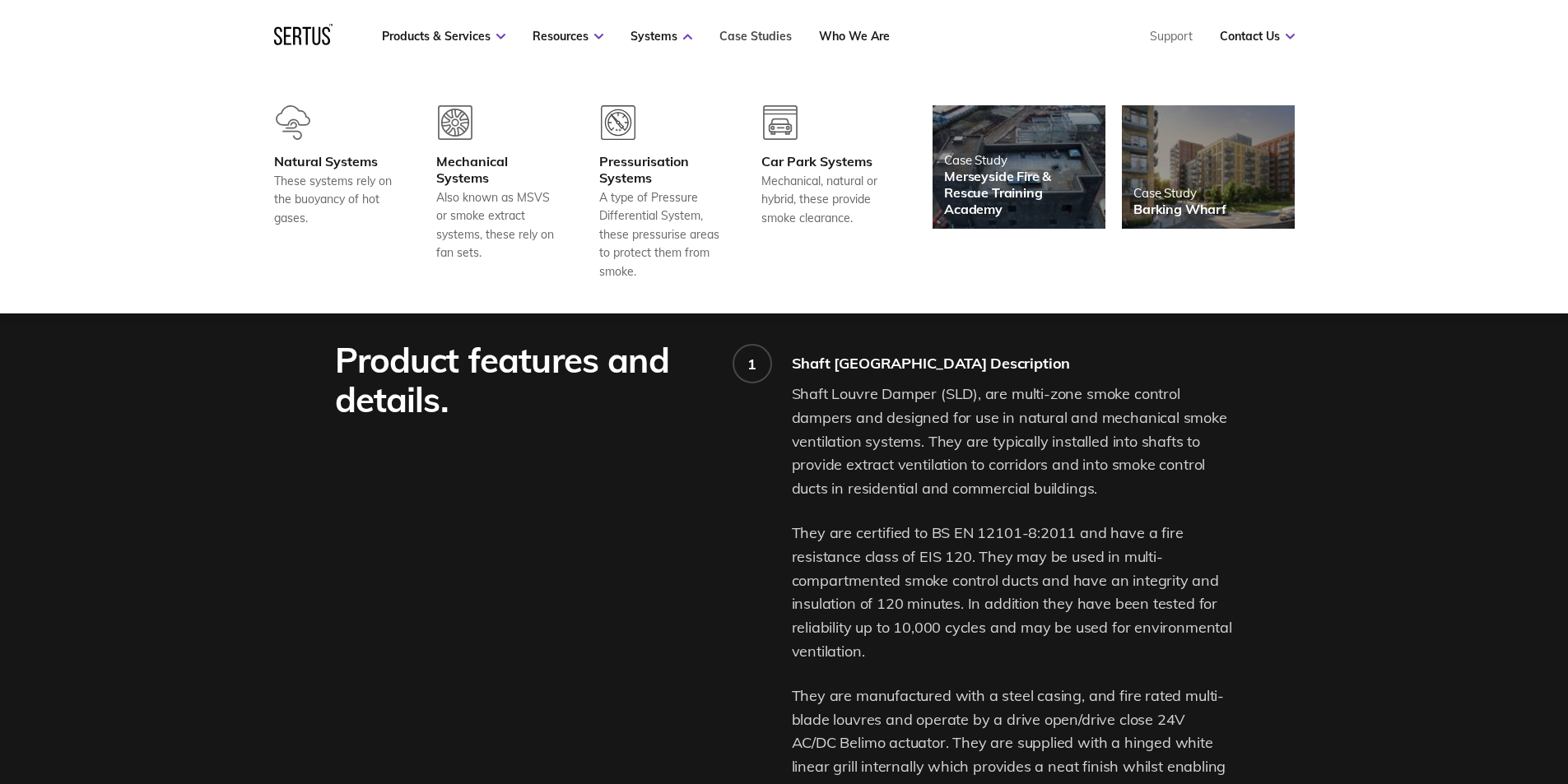
click at [733, 31] on link "Case Studies" at bounding box center [755, 36] width 72 height 15
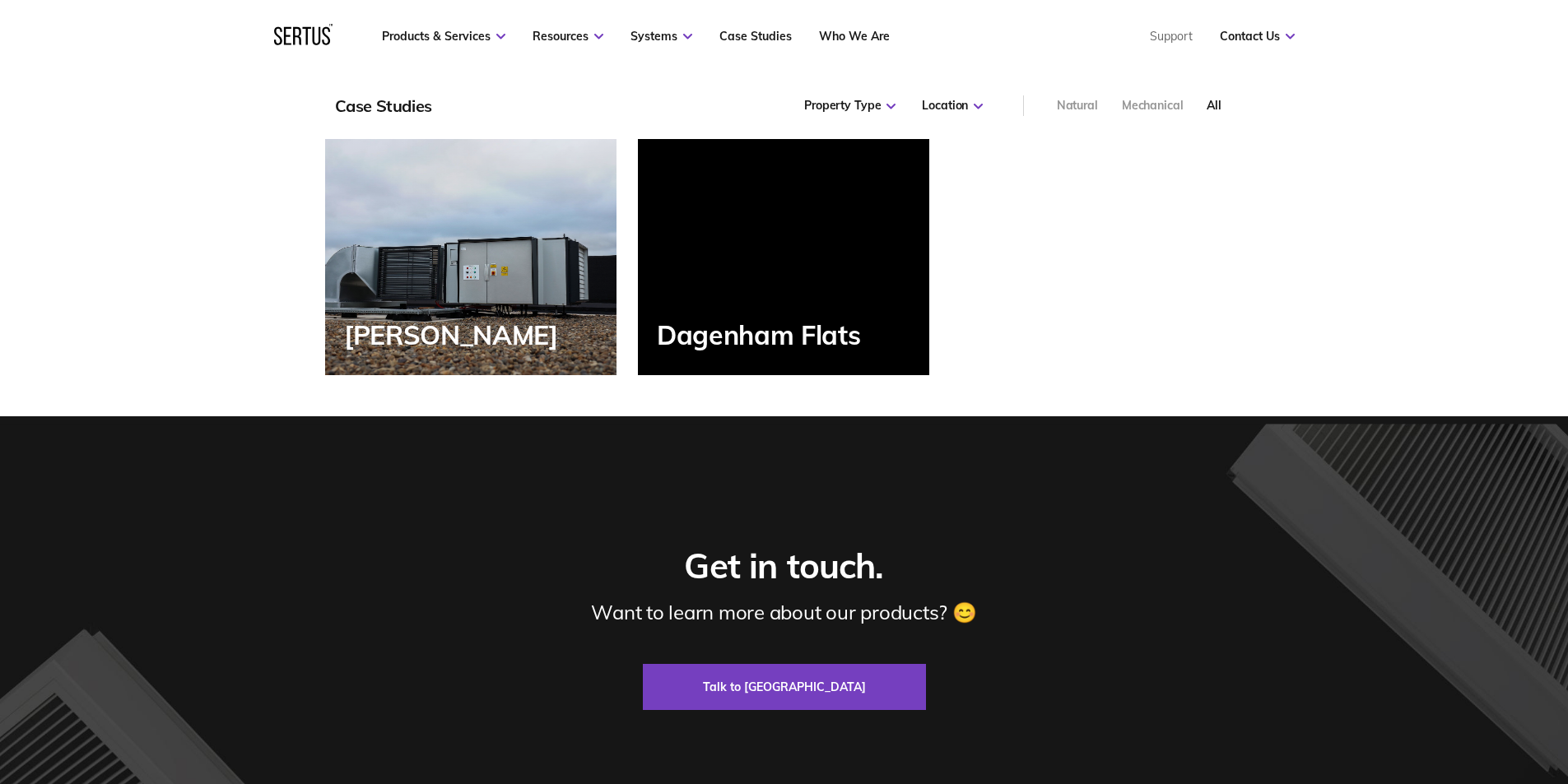
scroll to position [2551, 0]
